Goal: Information Seeking & Learning: Learn about a topic

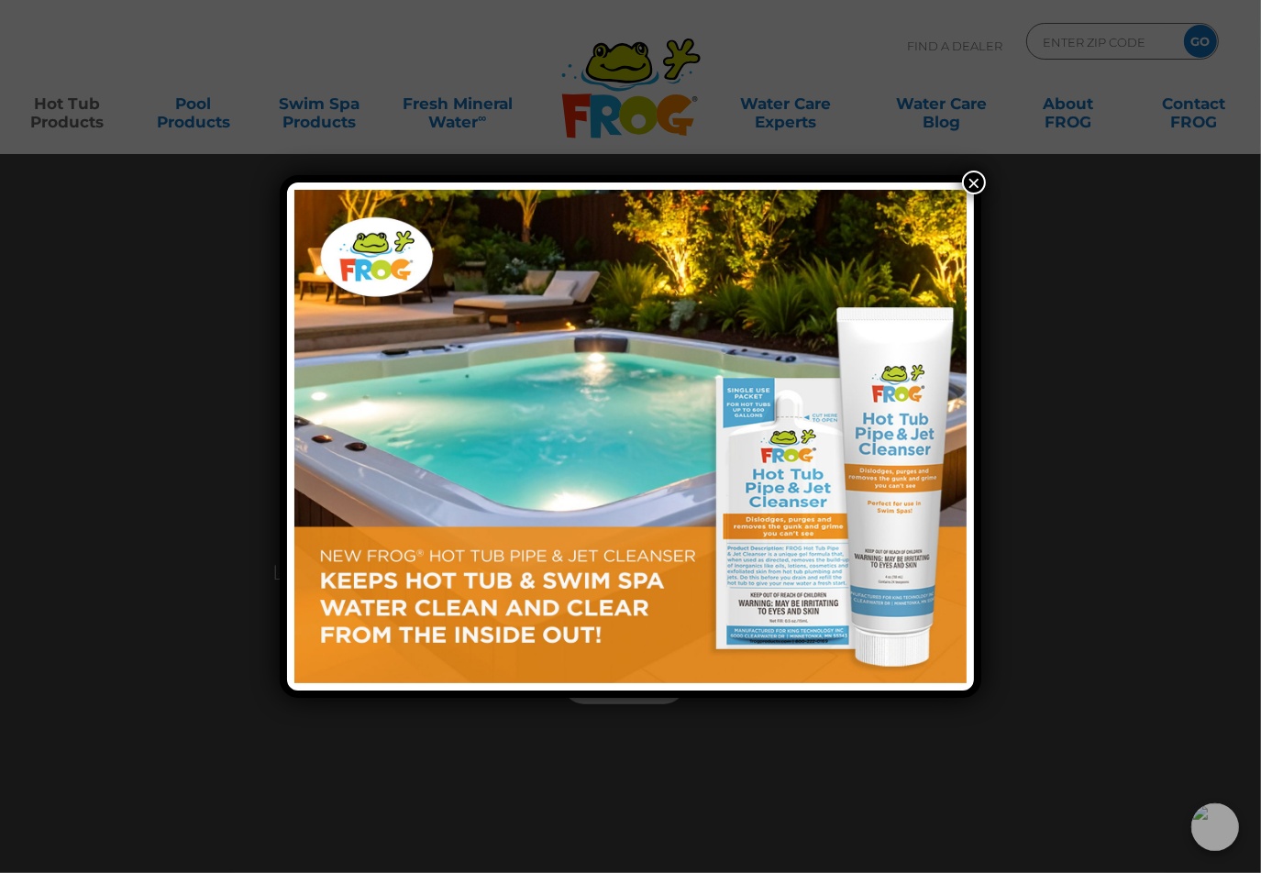
click at [975, 178] on button "×" at bounding box center [974, 183] width 24 height 24
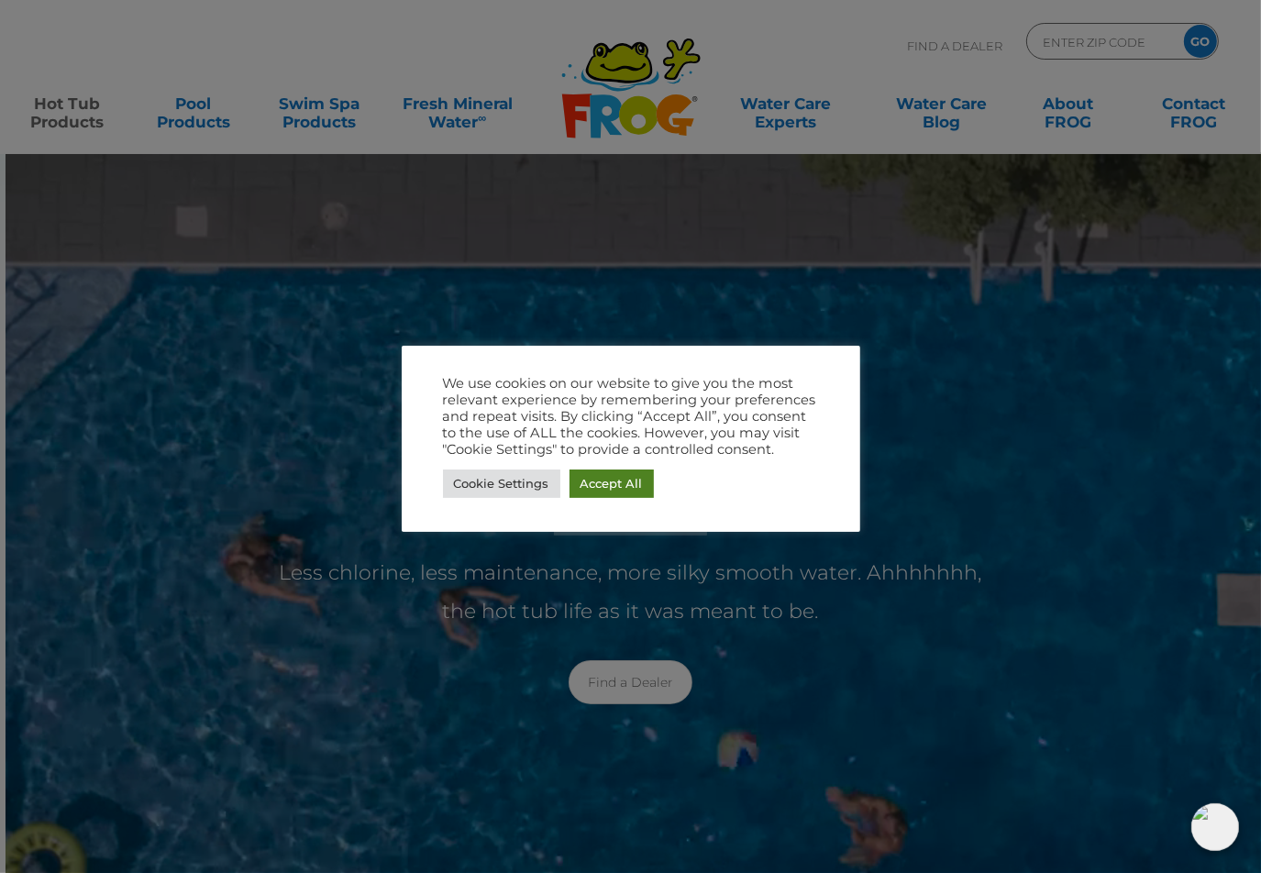
click at [611, 481] on link "Accept All" at bounding box center [611, 483] width 84 height 28
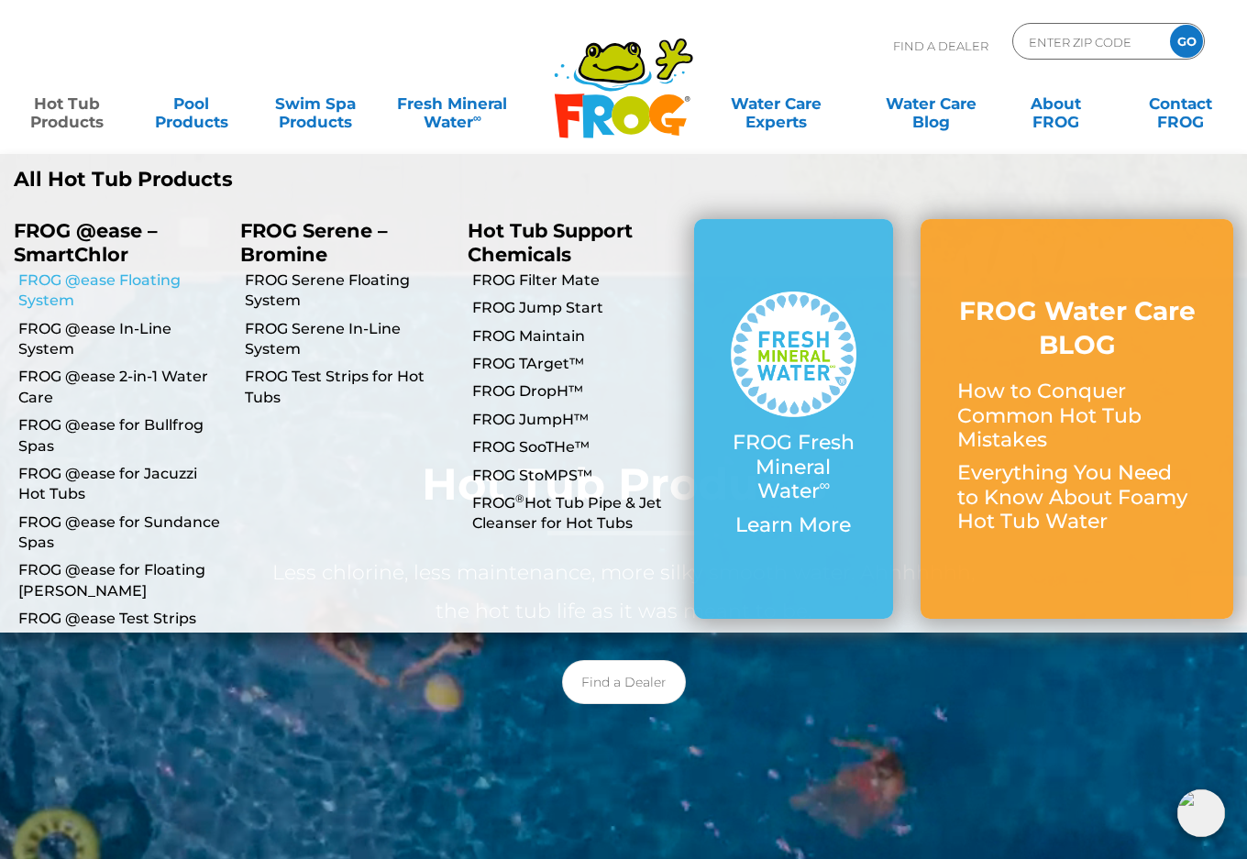
click at [45, 278] on link "FROG @ease Floating System" at bounding box center [122, 290] width 208 height 41
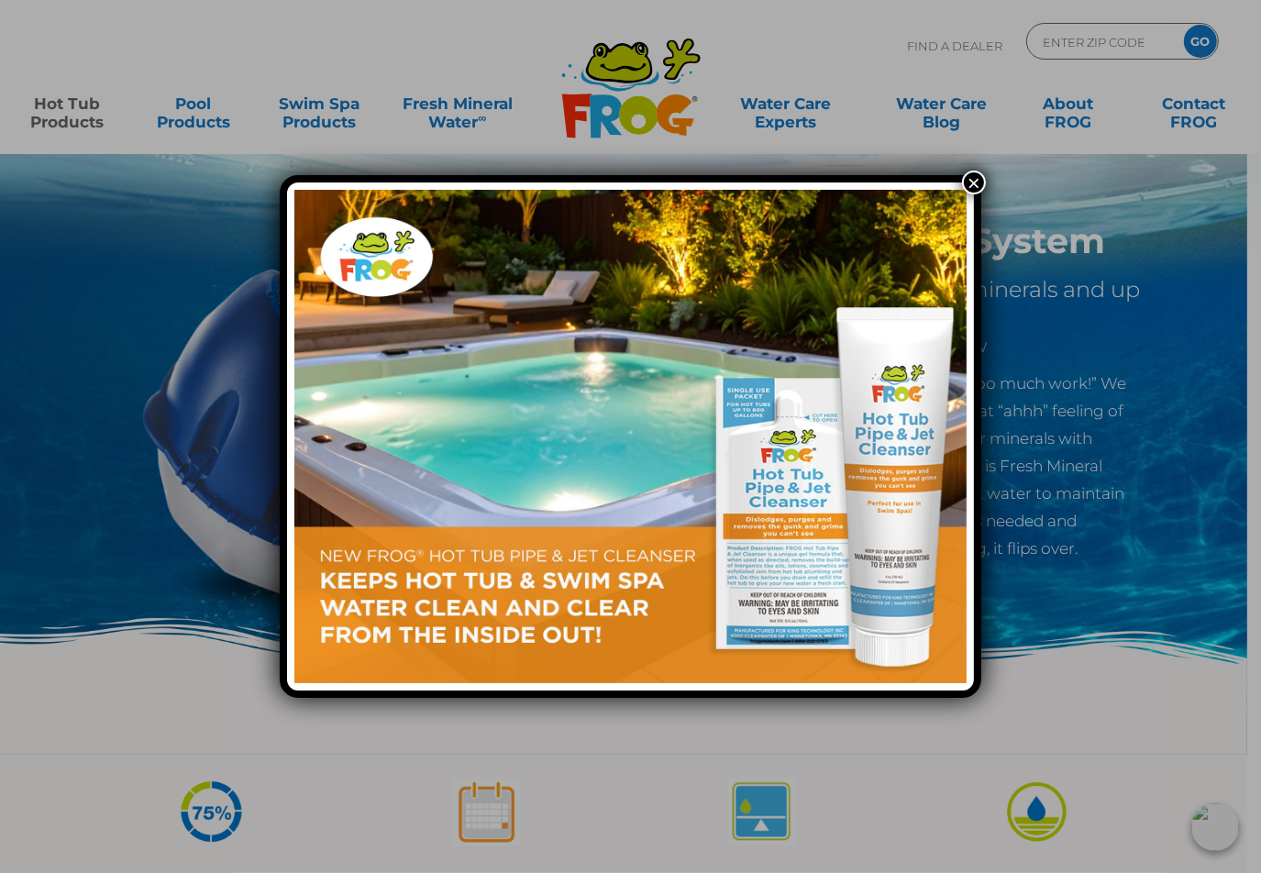
click at [975, 180] on button "×" at bounding box center [974, 183] width 24 height 24
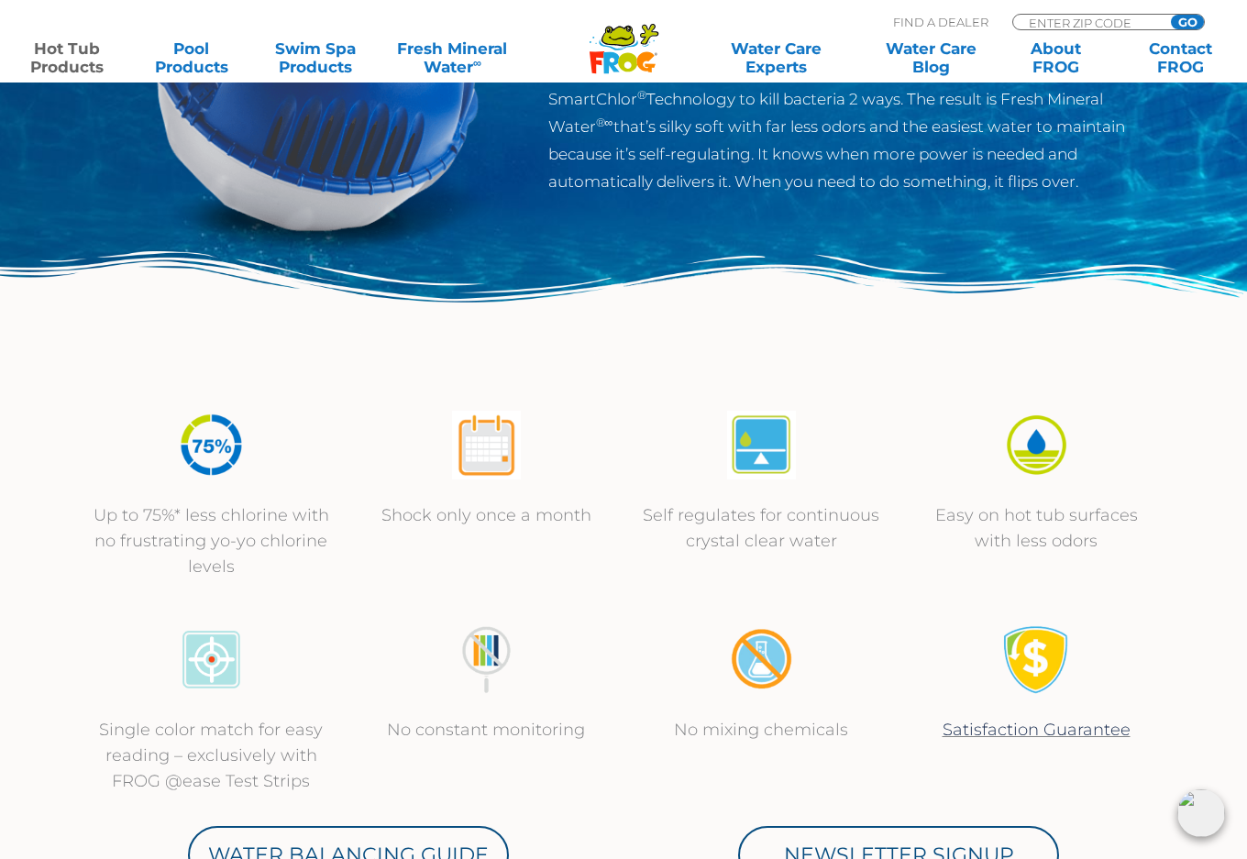
scroll to position [458, 0]
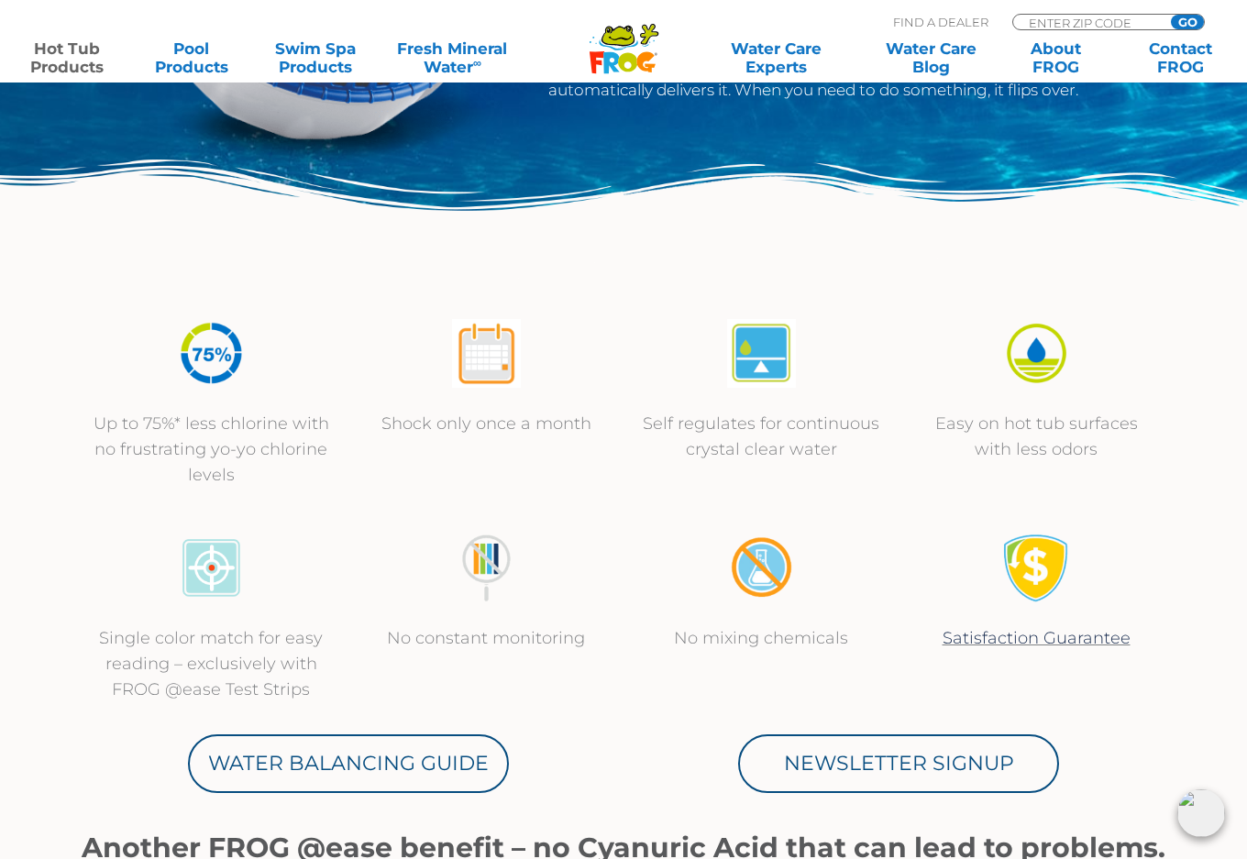
click at [487, 355] on img at bounding box center [486, 353] width 69 height 69
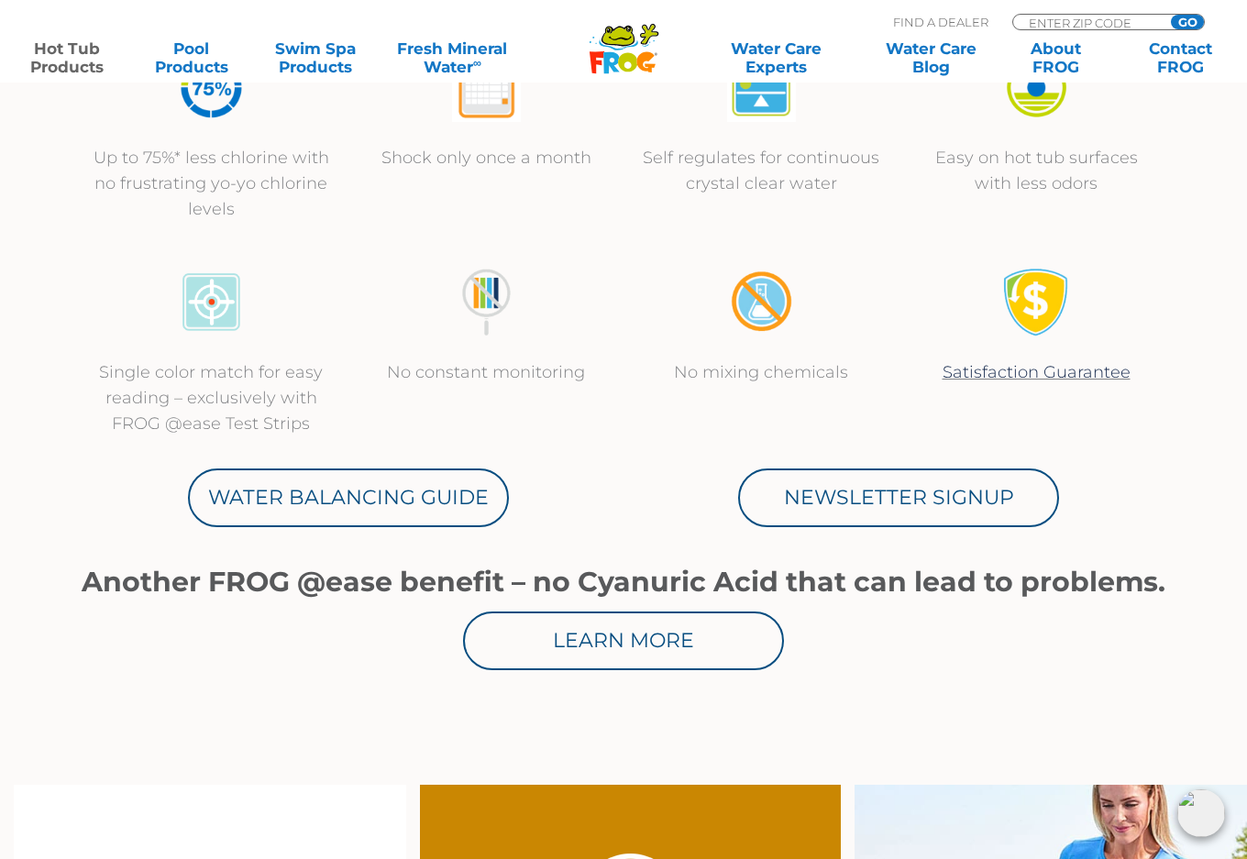
scroll to position [733, 0]
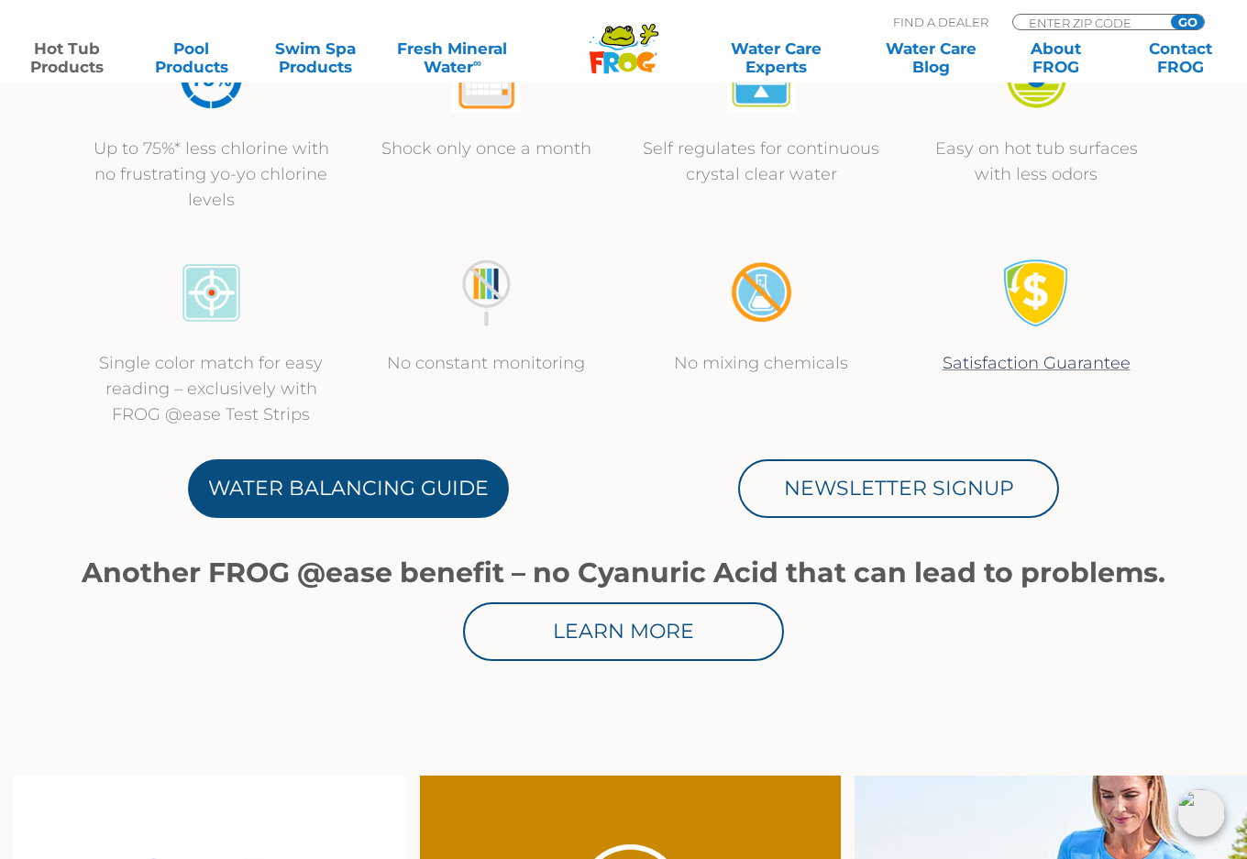
click at [303, 481] on link "Water Balancing Guide" at bounding box center [348, 488] width 321 height 59
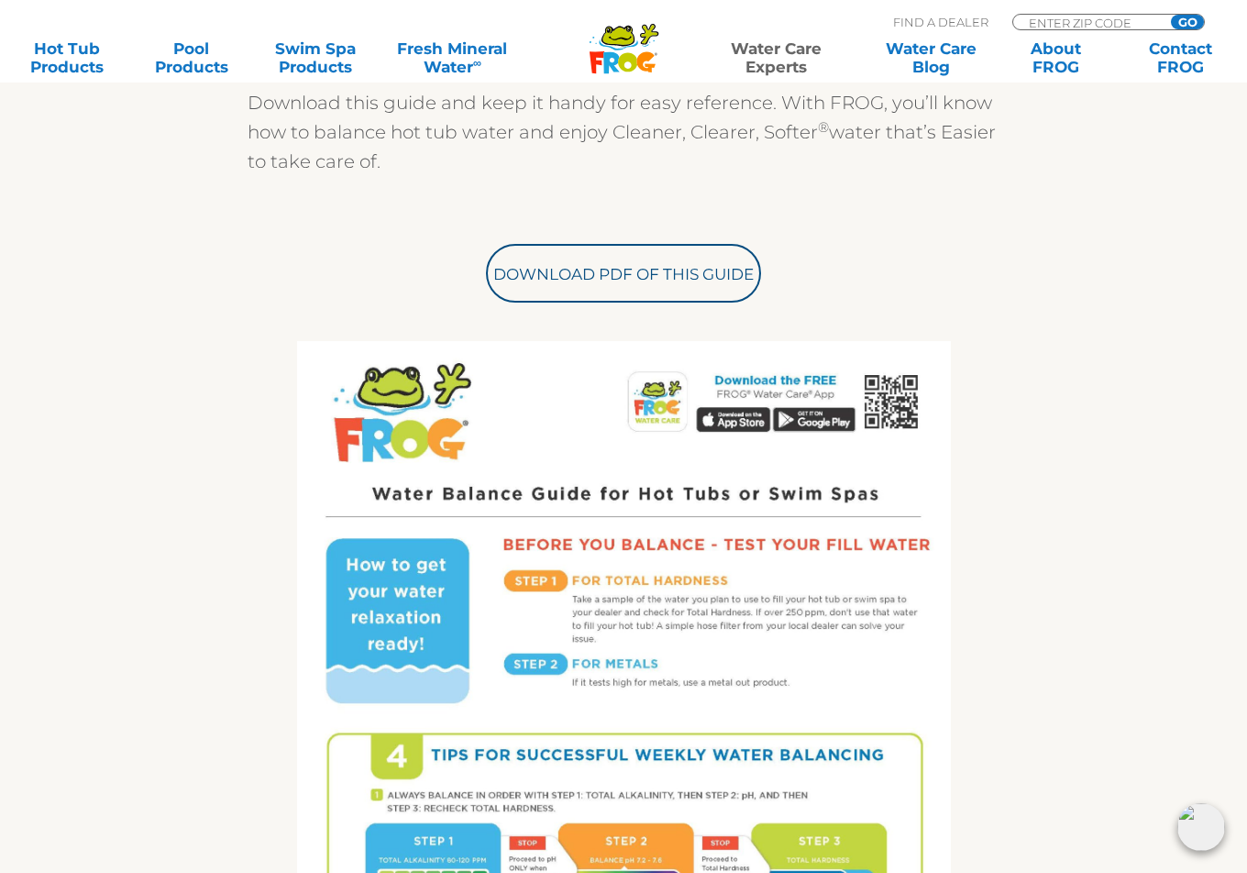
scroll to position [458, 0]
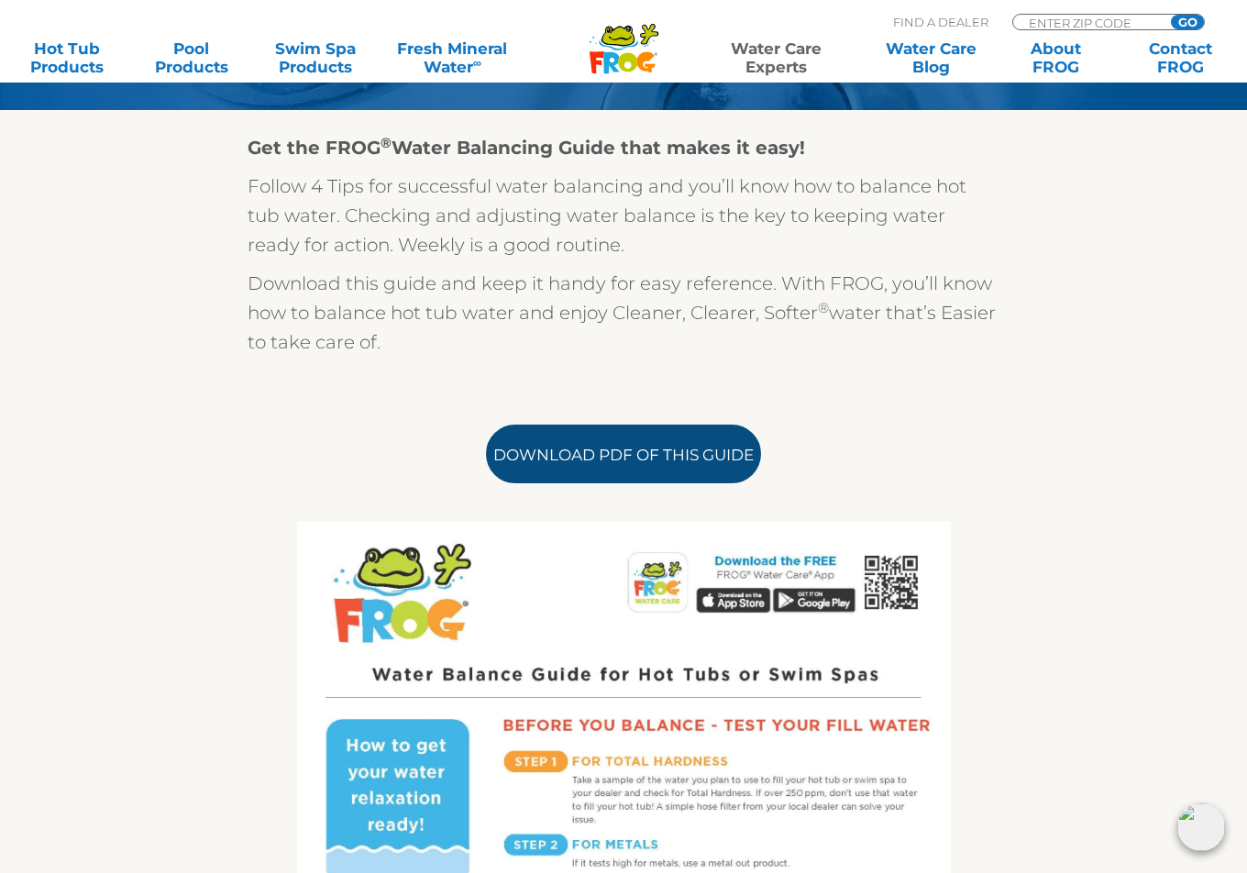
click at [684, 454] on link "Download PDF of this Guide" at bounding box center [623, 453] width 275 height 59
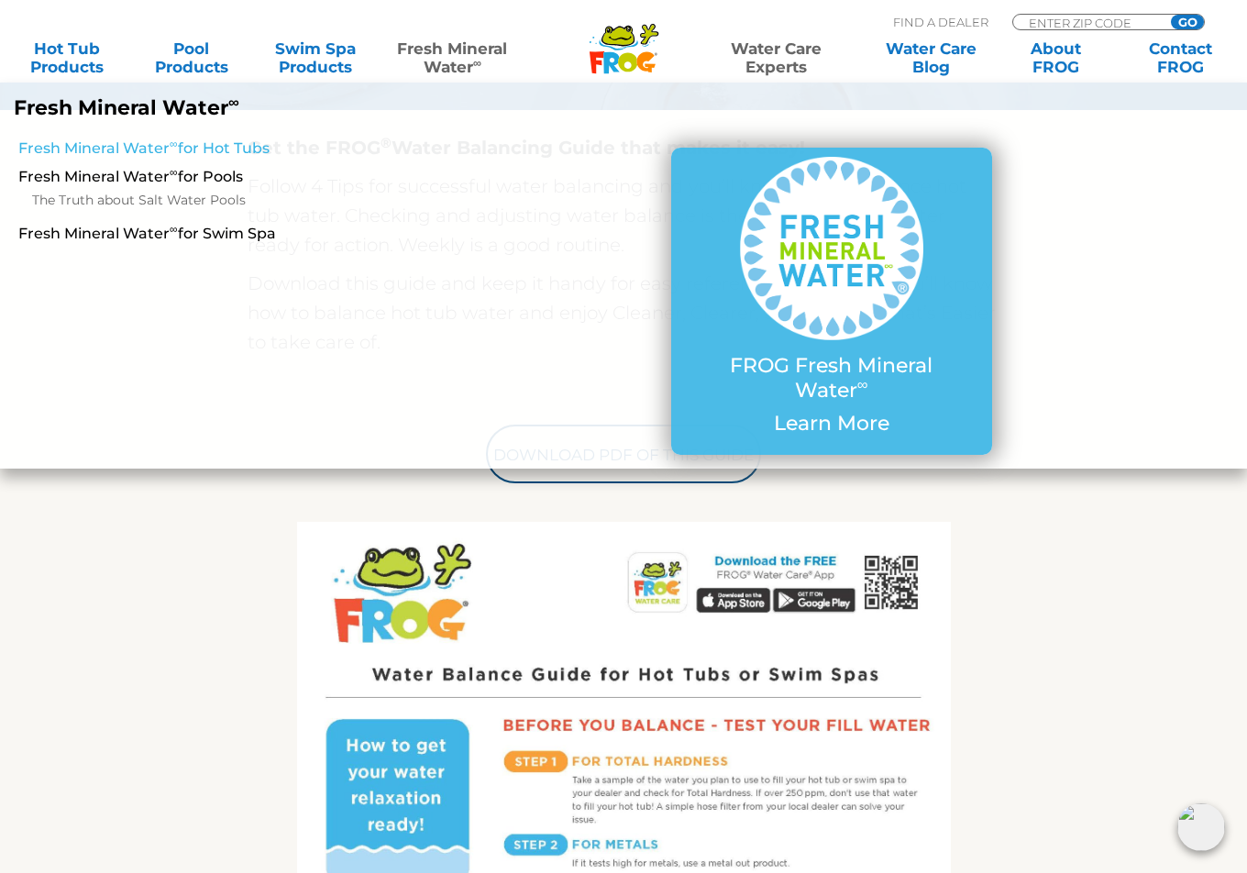
click at [196, 148] on link "Fresh Mineral Water ∞ for Hot Tubs" at bounding box center [216, 148] width 397 height 20
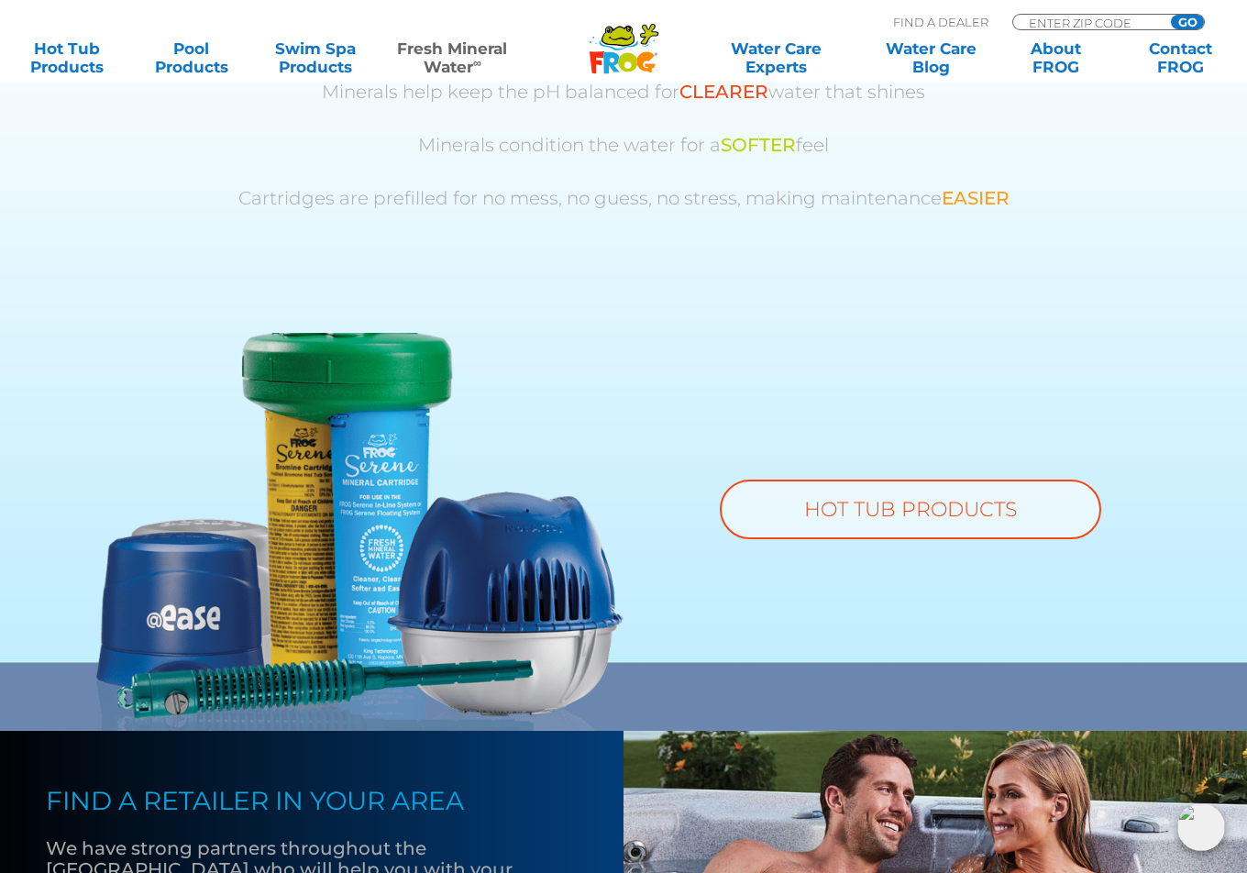
scroll to position [1192, 0]
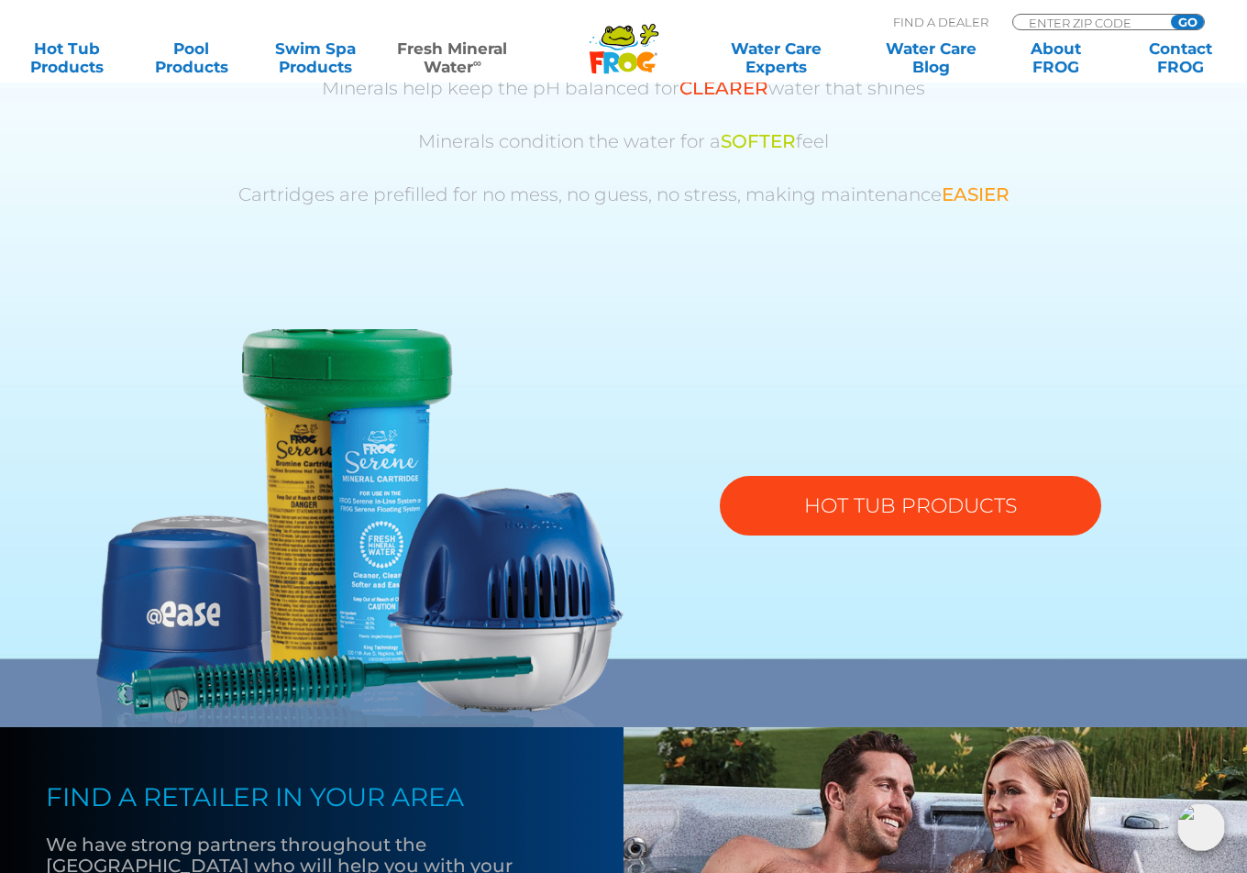
click at [877, 495] on link "HOT TUB PRODUCTS" at bounding box center [910, 506] width 381 height 60
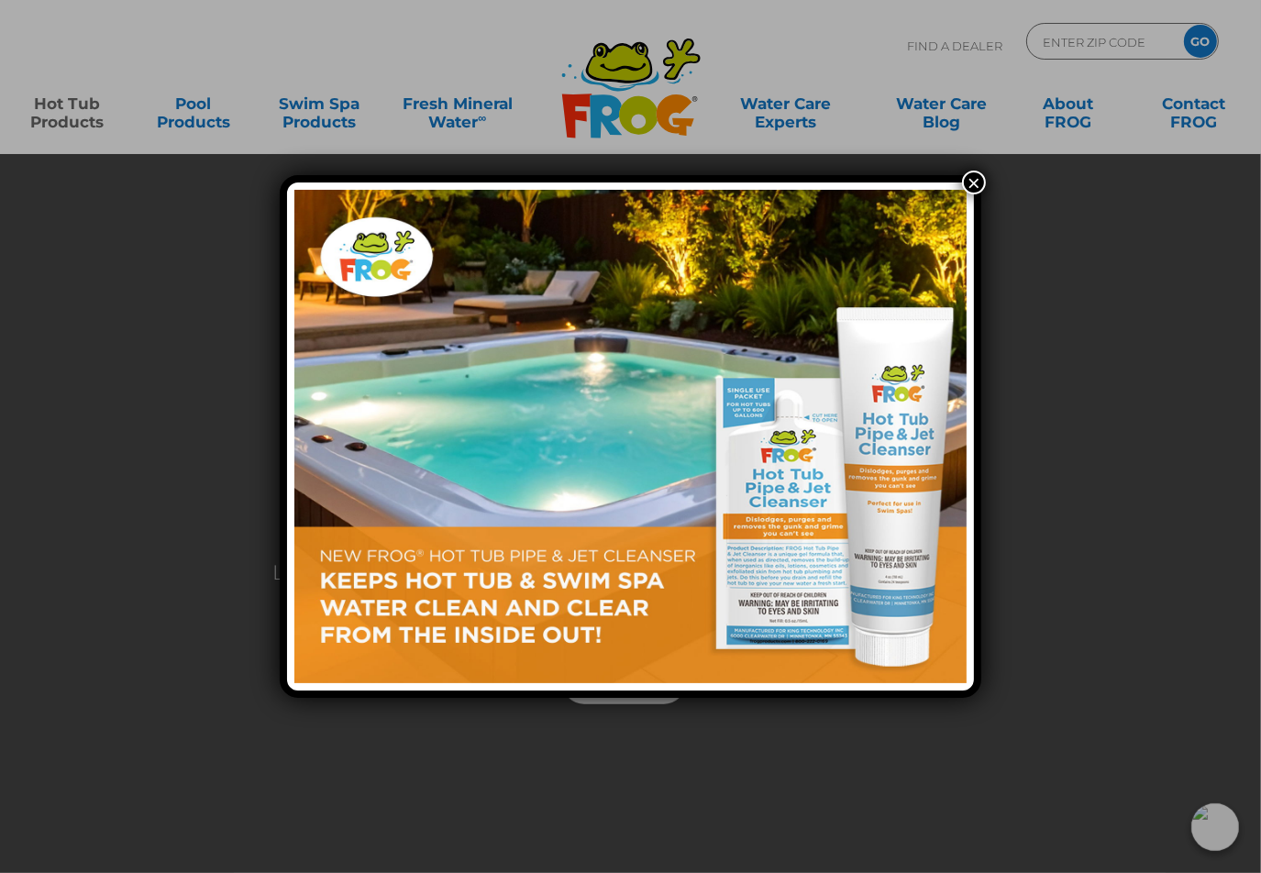
click at [967, 166] on div "×" at bounding box center [630, 436] width 1261 height 873
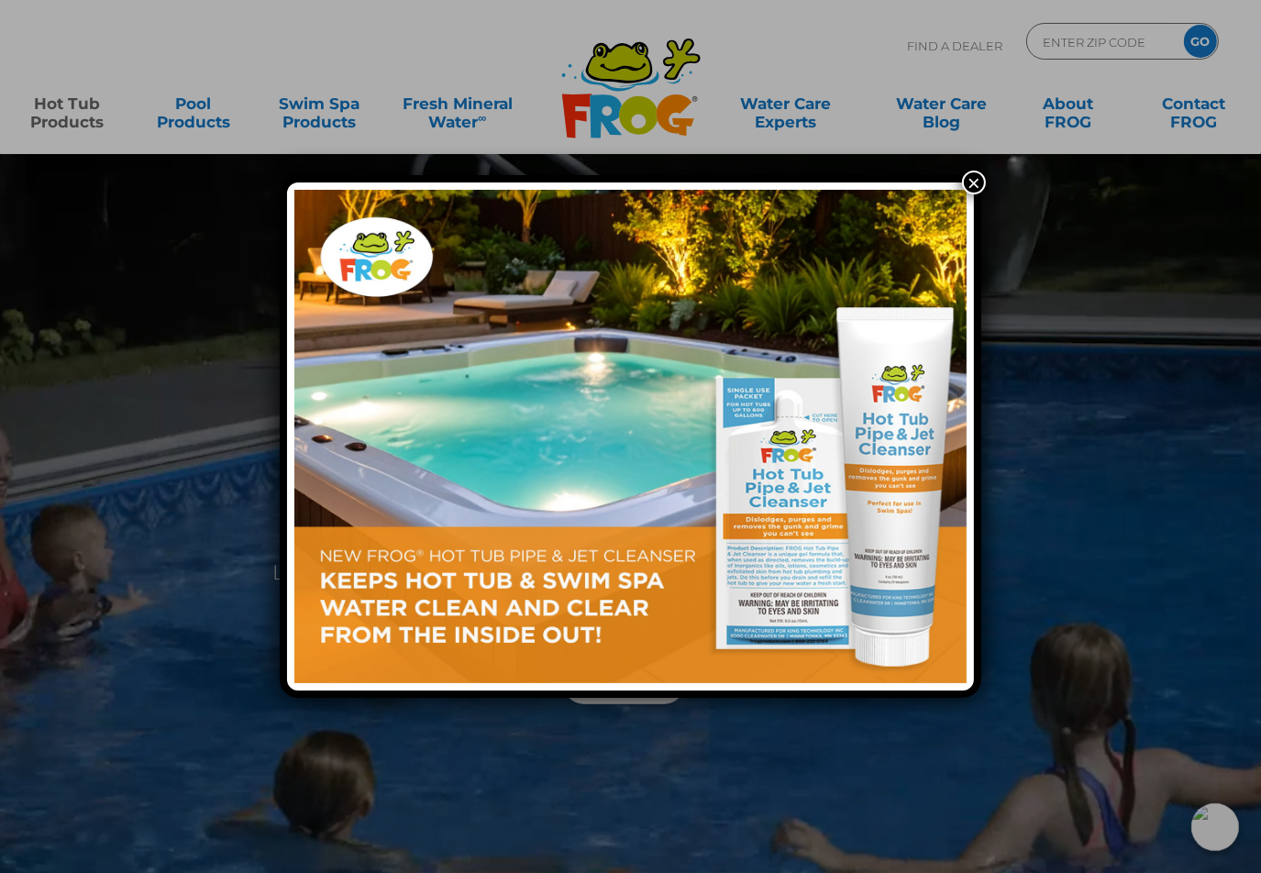
click at [969, 178] on button "×" at bounding box center [974, 183] width 24 height 24
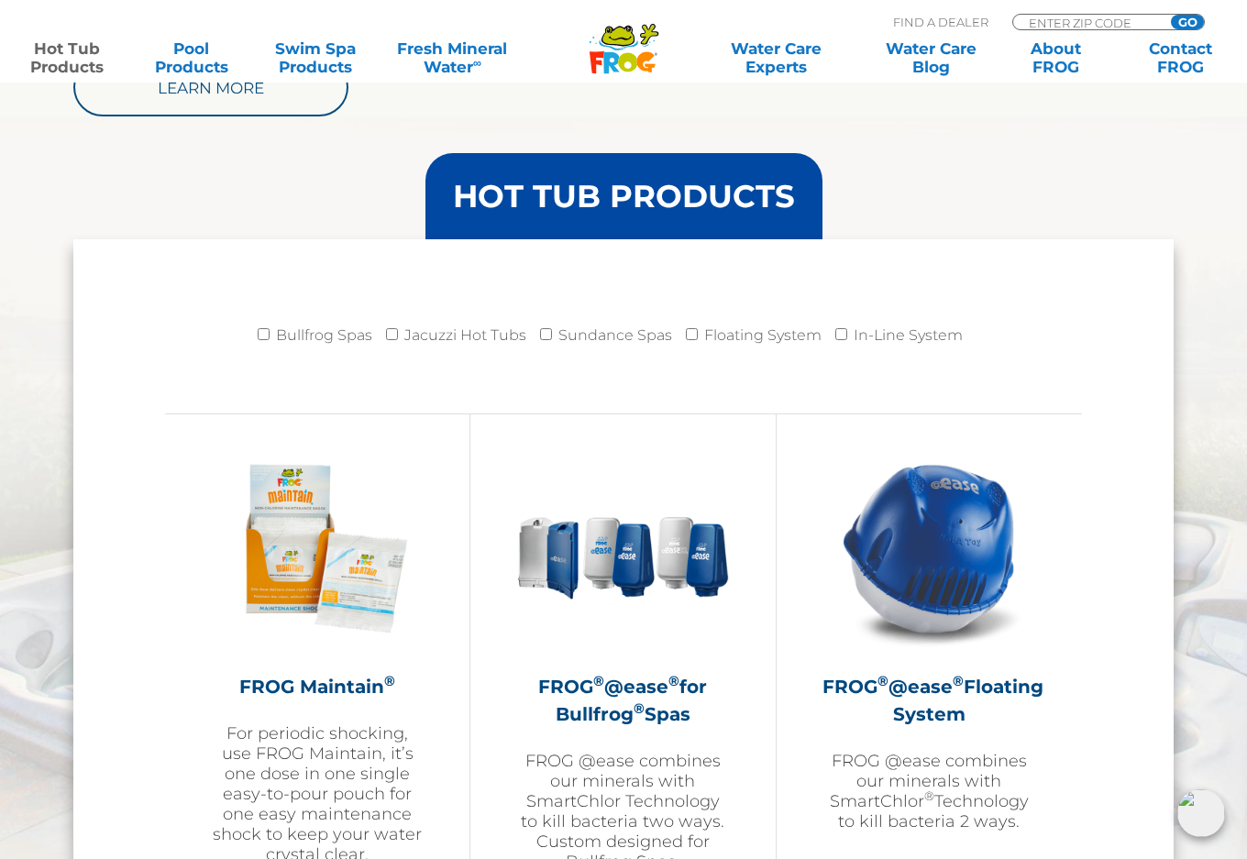
scroll to position [1742, 0]
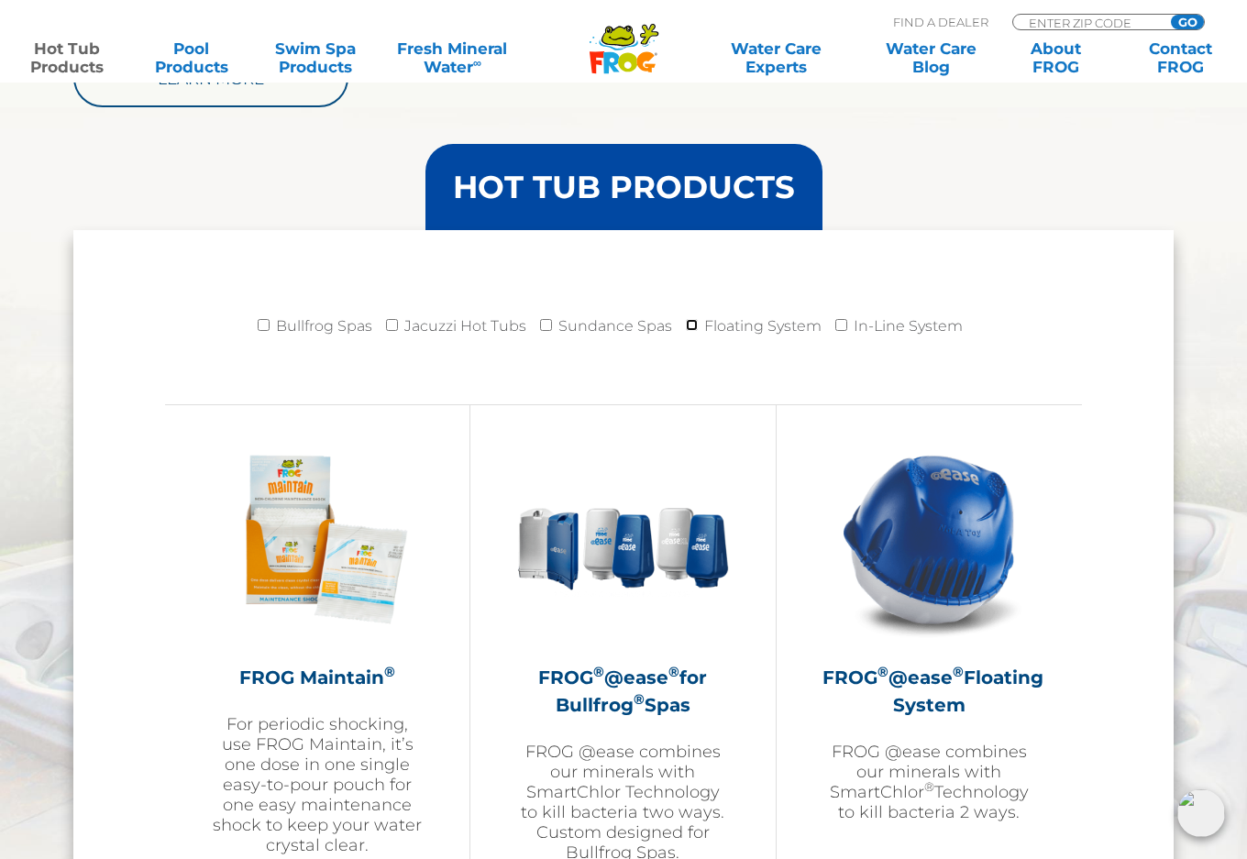
click at [694, 322] on input "Floating System" at bounding box center [692, 325] width 12 height 12
checkbox input "true"
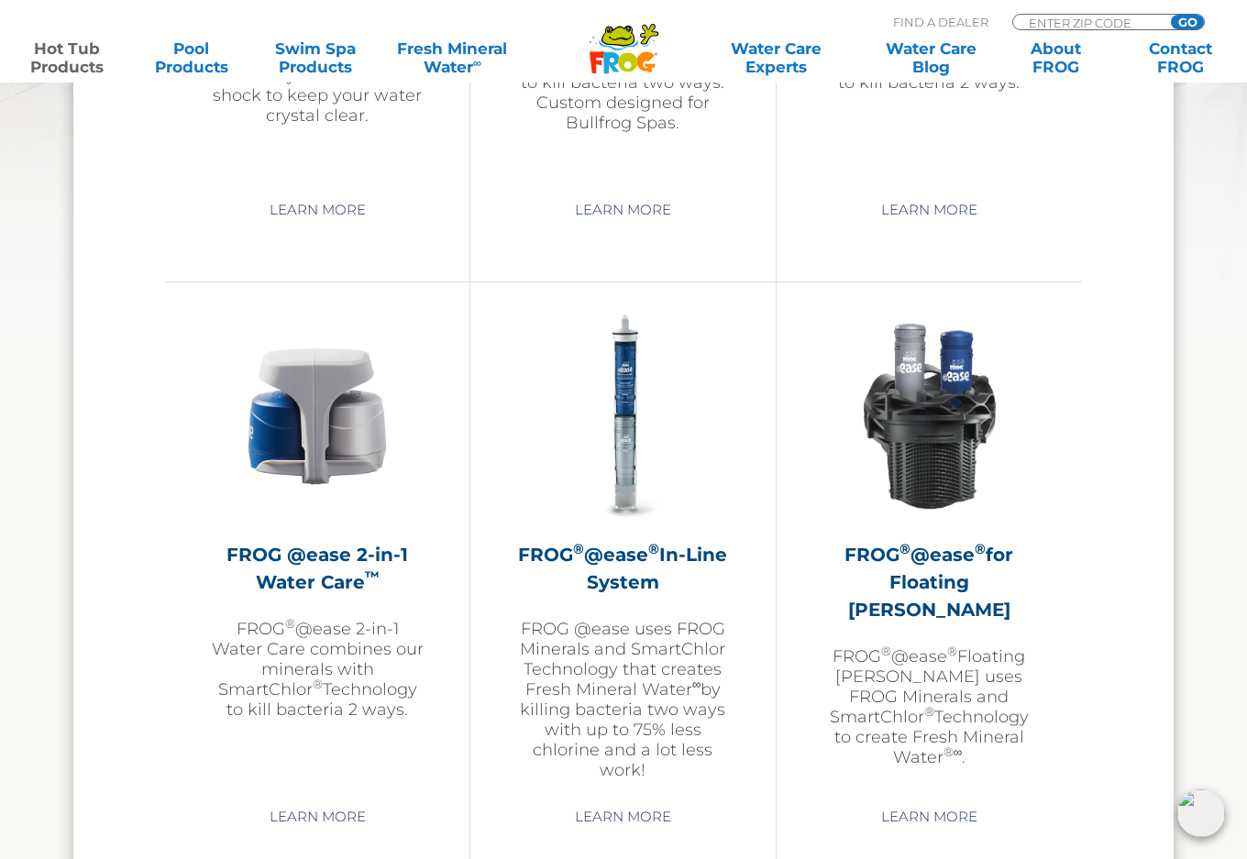
scroll to position [2475, 0]
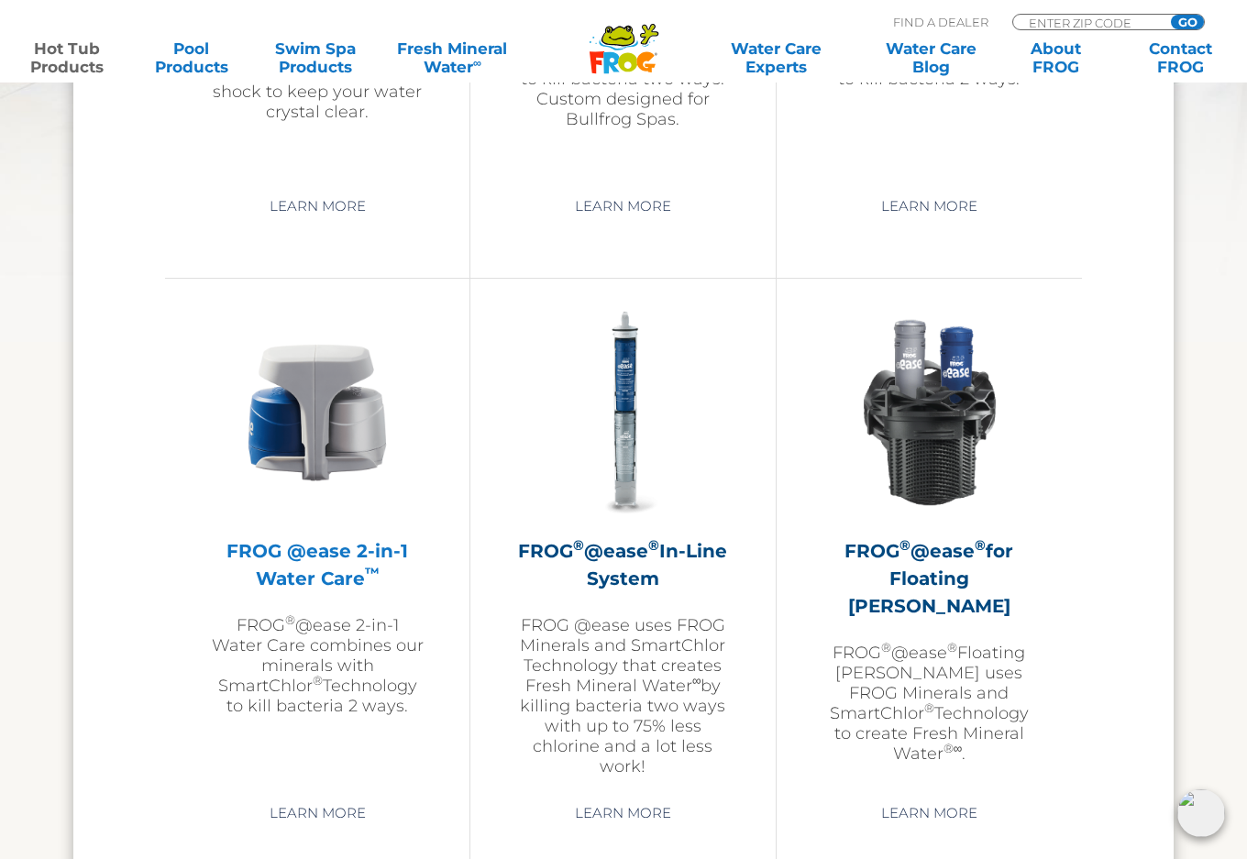
click at [293, 486] on img at bounding box center [317, 412] width 213 height 213
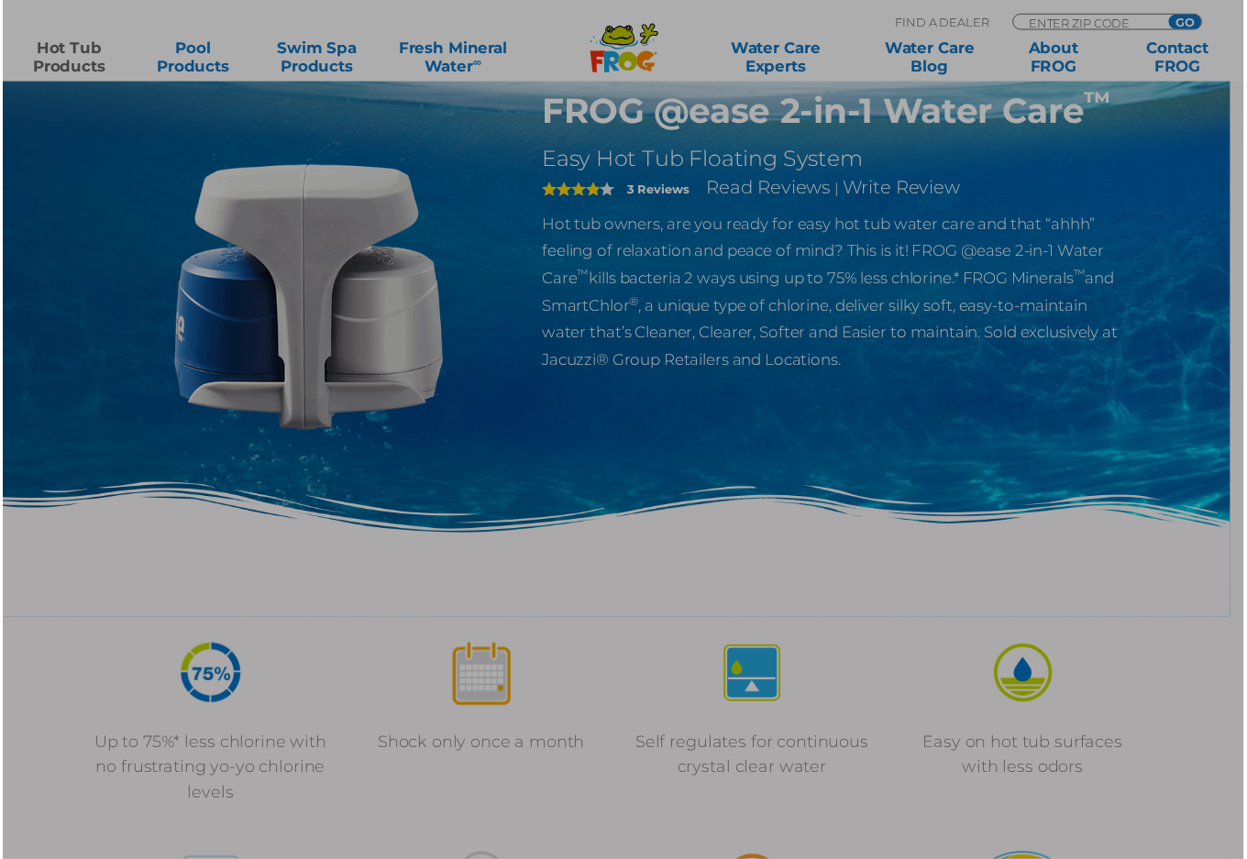
scroll to position [183, 0]
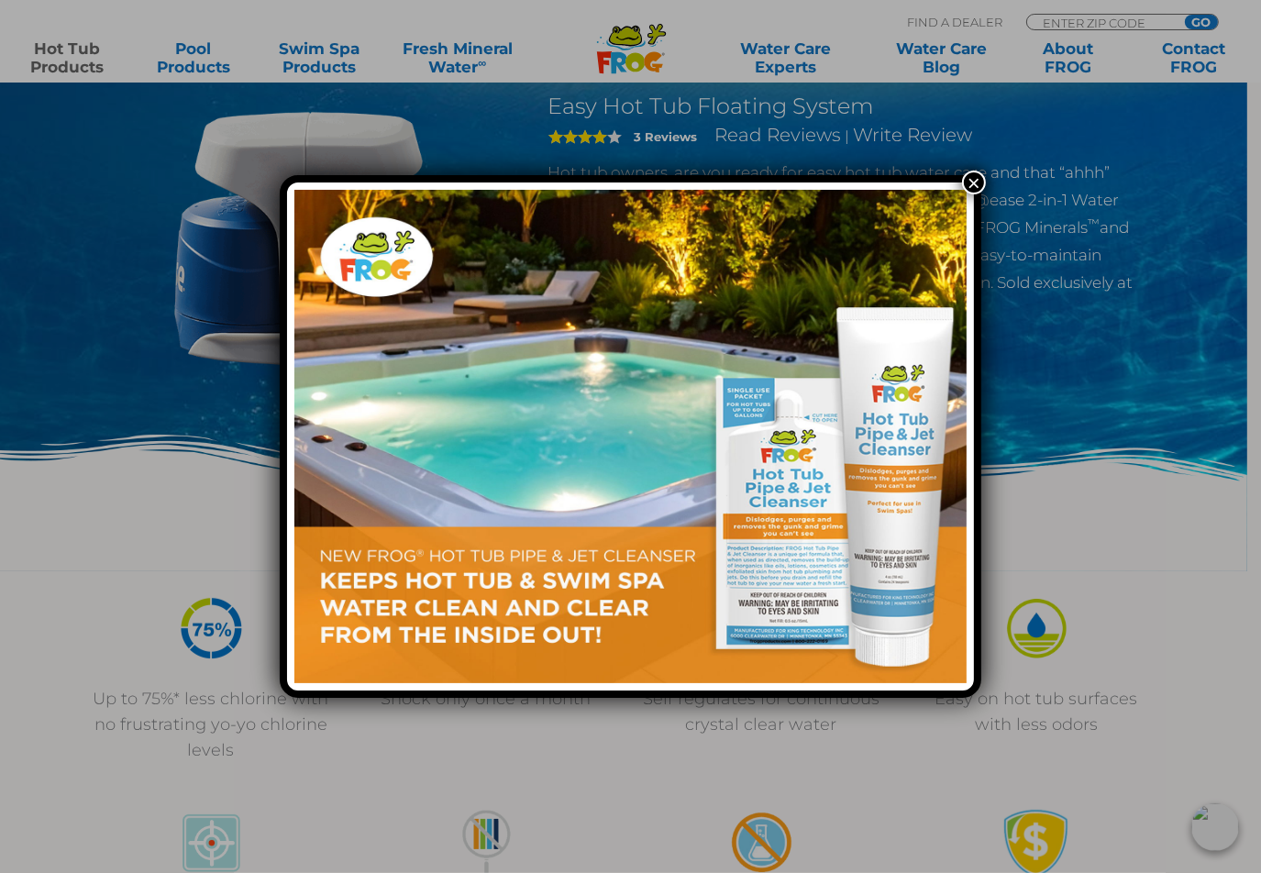
click at [974, 177] on button "×" at bounding box center [974, 183] width 24 height 24
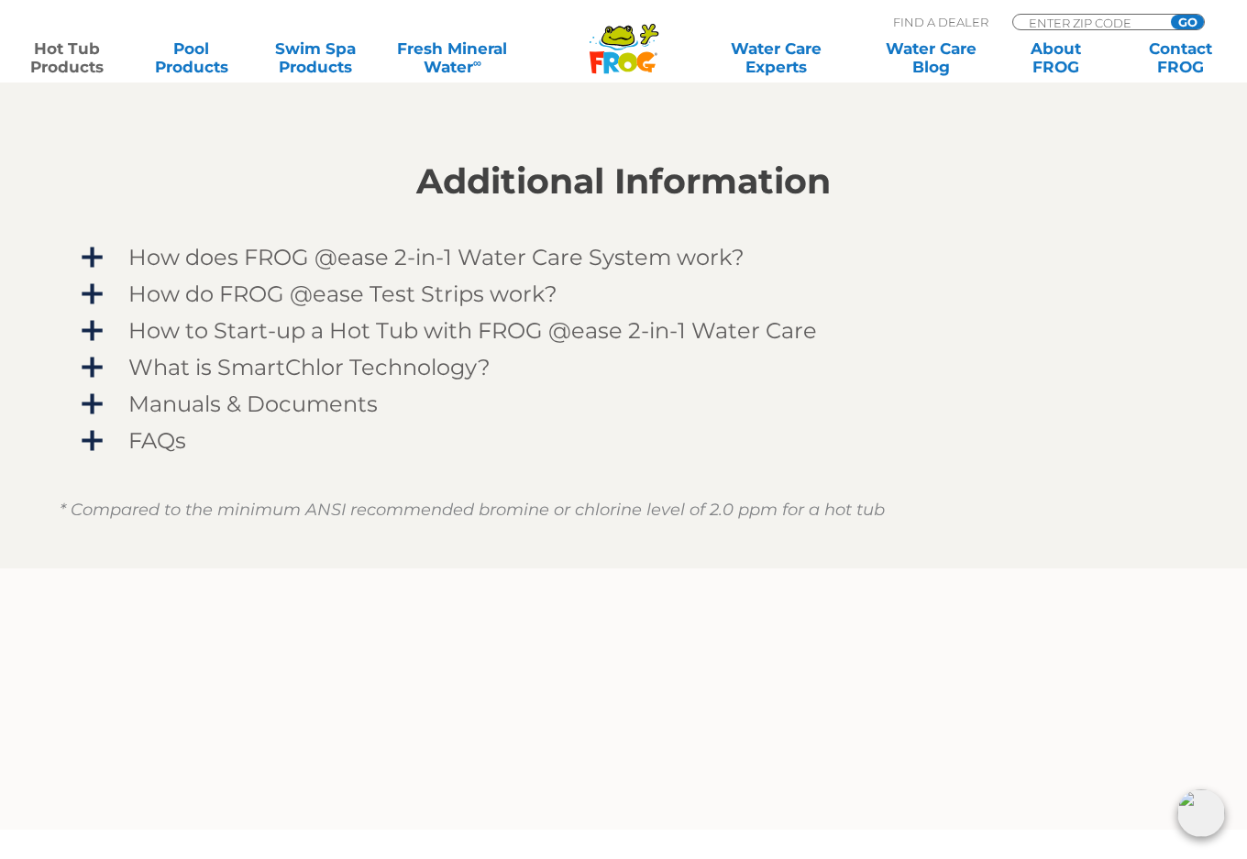
scroll to position [1467, 0]
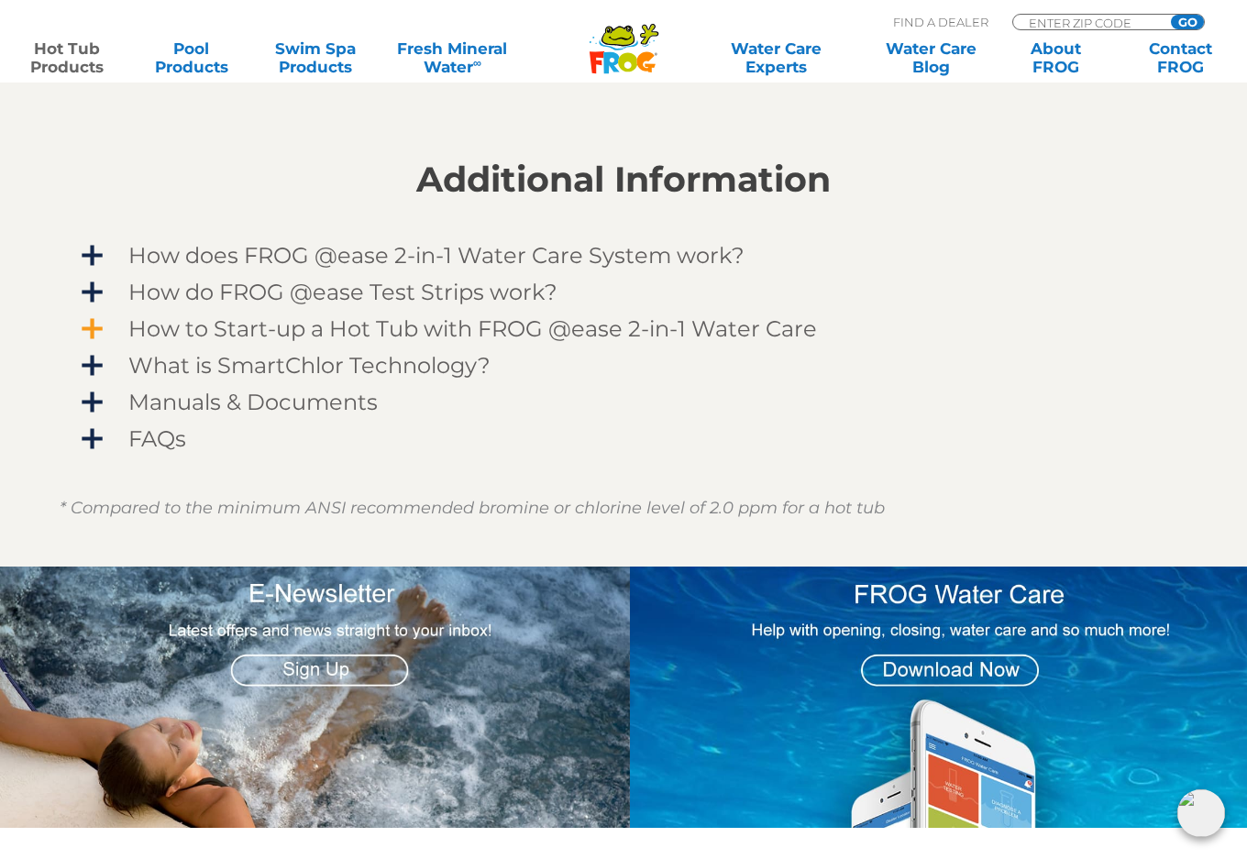
click at [103, 323] on span "How to Start-up a Hot Tub with FROG @ease 2-in-1 Water Care" at bounding box center [635, 328] width 1067 height 25
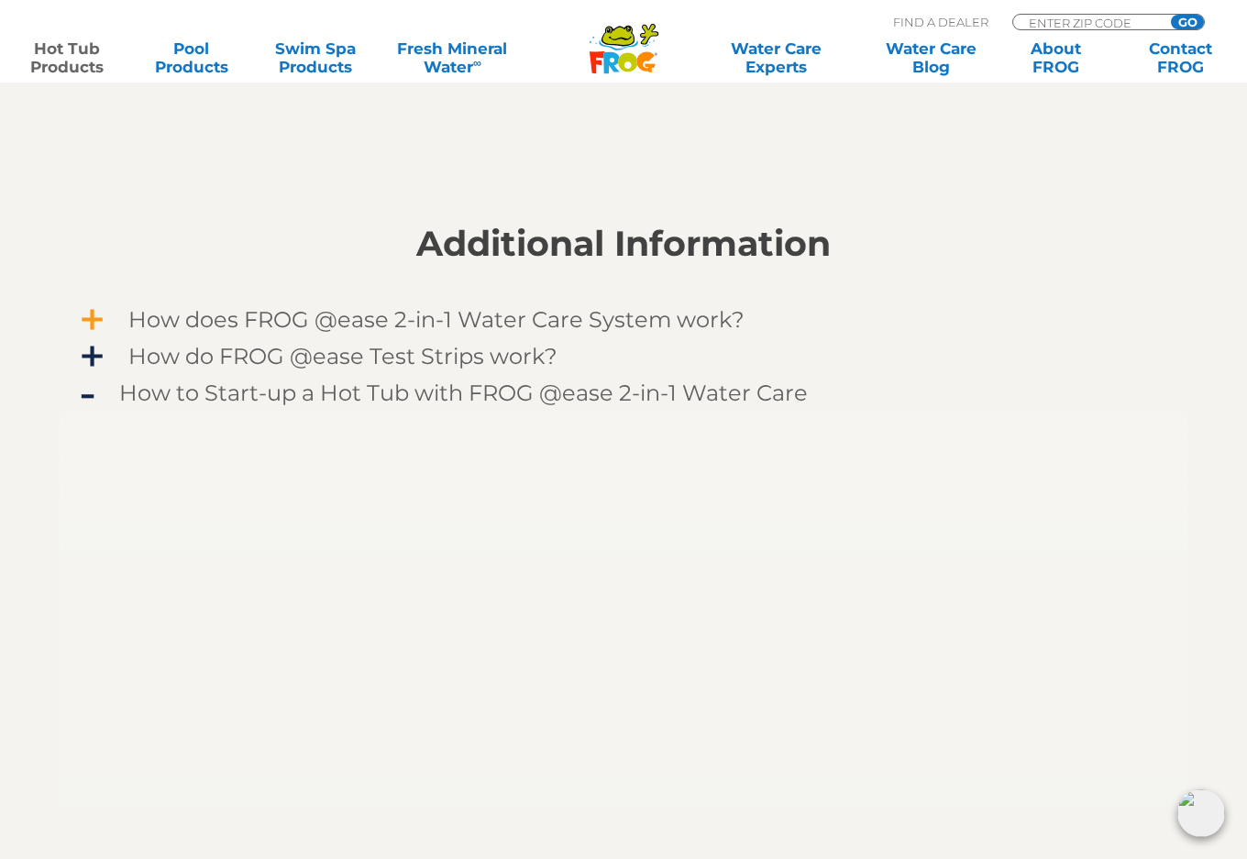
scroll to position [1678, 0]
